Goal: Information Seeking & Learning: Compare options

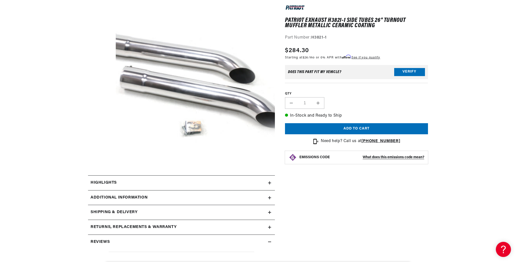
scroll to position [74, 0]
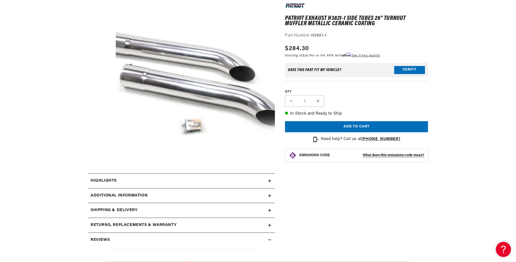
click at [100, 177] on button "Open media 1 in modal" at bounding box center [100, 177] width 0 height 0
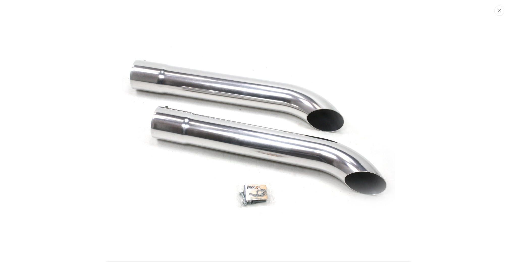
scroll to position [0, 31]
